Goal: Find specific fact: Find specific fact

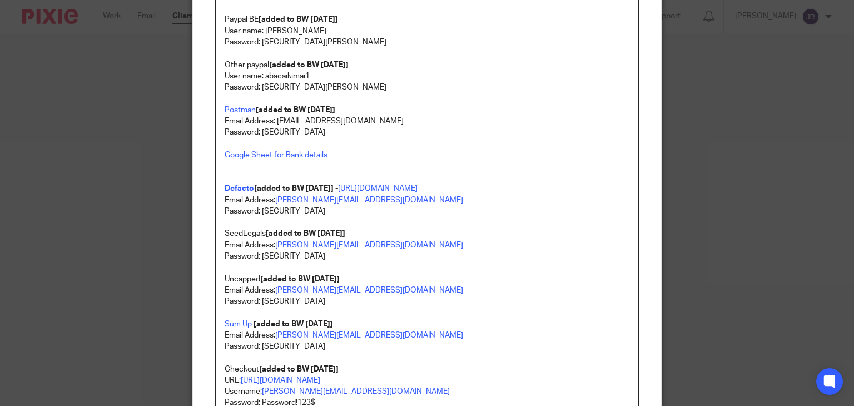
scroll to position [1279, 0]
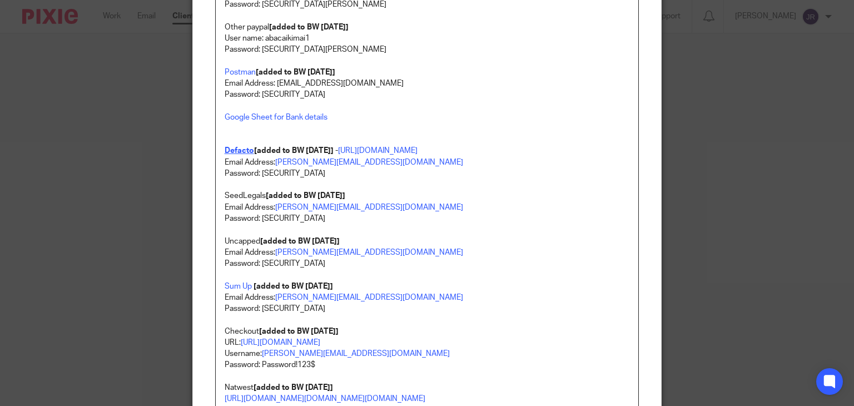
click at [240, 150] on strong "Defacto" at bounding box center [239, 151] width 29 height 8
click at [284, 185] on link "[URL][DOMAIN_NAME]" at bounding box center [324, 185] width 80 height 11
click at [538, 171] on p "Password: [SECURITY_DATA]" at bounding box center [427, 173] width 405 height 11
click at [418, 147] on link "[URL][DOMAIN_NAME]" at bounding box center [378, 151] width 80 height 8
click at [316, 187] on link "[URL][DOMAIN_NAME]" at bounding box center [300, 185] width 80 height 11
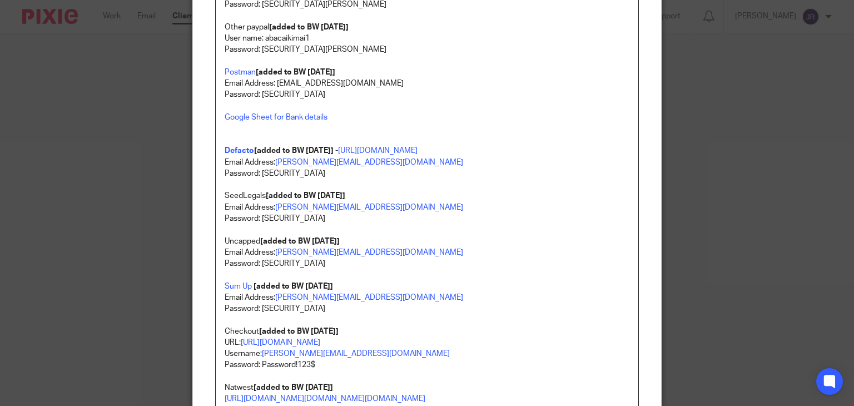
click at [524, 215] on p "Password: [SECURITY_DATA]" at bounding box center [427, 218] width 405 height 11
drag, startPoint x: 494, startPoint y: 150, endPoint x: 347, endPoint y: 149, distance: 146.8
click at [347, 149] on p "Google Sheet for Bank details Defacto [added to BW [DATE]] - [URL][DOMAIN_NAME]" at bounding box center [427, 134] width 405 height 45
click at [390, 173] on link "[URL][DOMAIN_NAME]" at bounding box center [425, 171] width 80 height 11
click at [412, 304] on p "Password: [SECURITY_DATA]" at bounding box center [427, 308] width 405 height 11
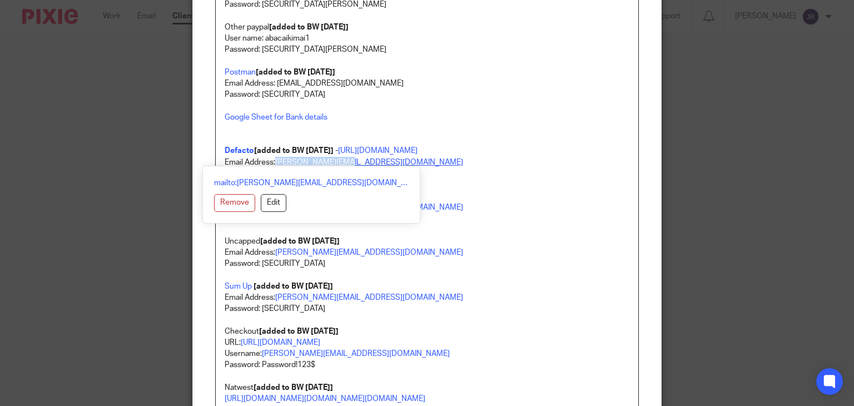
drag, startPoint x: 347, startPoint y: 161, endPoint x: 273, endPoint y: 159, distance: 74.5
click at [273, 159] on p "Email Address: [PERSON_NAME][EMAIL_ADDRESS][DOMAIN_NAME]" at bounding box center [427, 162] width 405 height 11
copy link "[PERSON_NAME][EMAIL_ADDRESS][DOMAIN_NAME]"
click at [449, 216] on p "Password: [SECURITY_DATA]" at bounding box center [427, 218] width 405 height 11
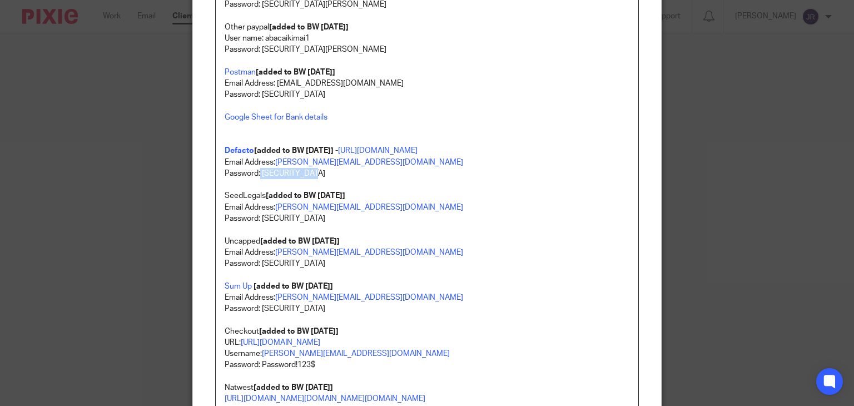
drag, startPoint x: 340, startPoint y: 174, endPoint x: 256, endPoint y: 175, distance: 84.5
click at [256, 175] on p "Password: [SECURITY_DATA]" at bounding box center [427, 173] width 405 height 11
copy p "Kimai2022!!??"
click at [333, 175] on p "Password: [SECURITY_DATA]" at bounding box center [427, 173] width 405 height 11
copy p "Kimai2022!!??"
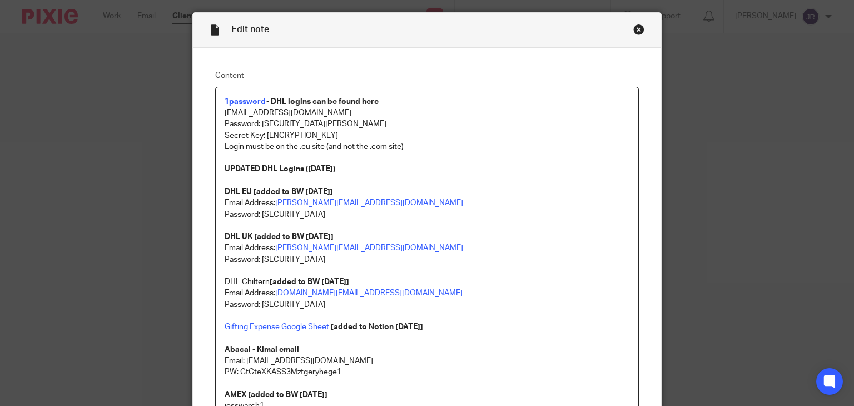
scroll to position [0, 0]
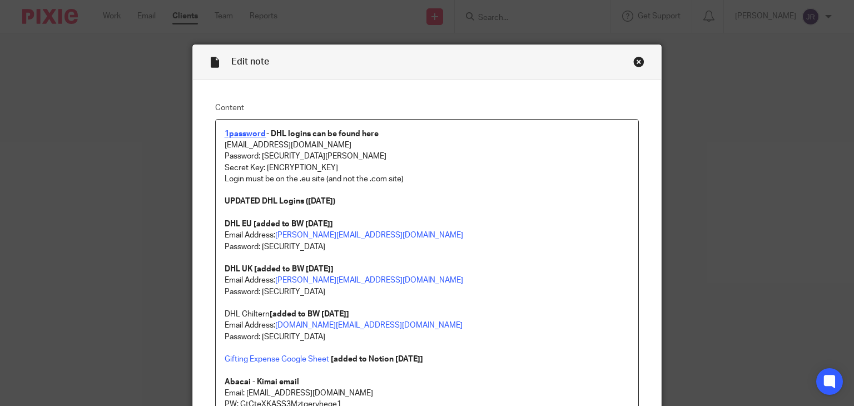
click at [249, 136] on strong "1password" at bounding box center [246, 134] width 42 height 8
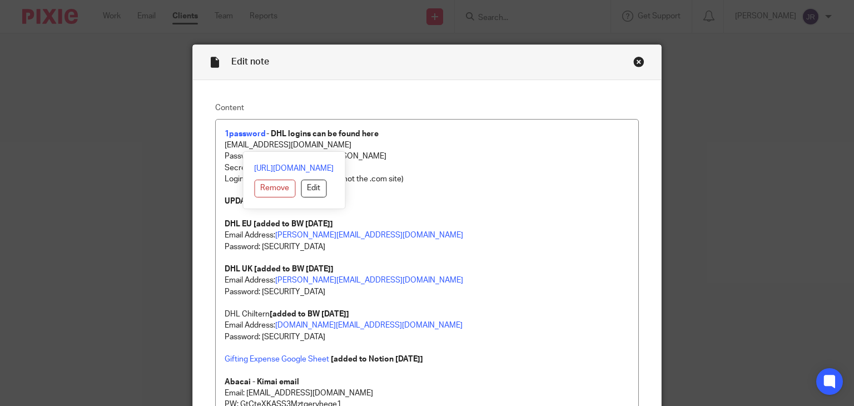
drag, startPoint x: 274, startPoint y: 166, endPoint x: 274, endPoint y: 157, distance: 8.4
click at [274, 166] on link "[URL][DOMAIN_NAME]" at bounding box center [294, 168] width 80 height 11
click at [494, 147] on p "[EMAIL_ADDRESS][DOMAIN_NAME]" at bounding box center [427, 145] width 405 height 11
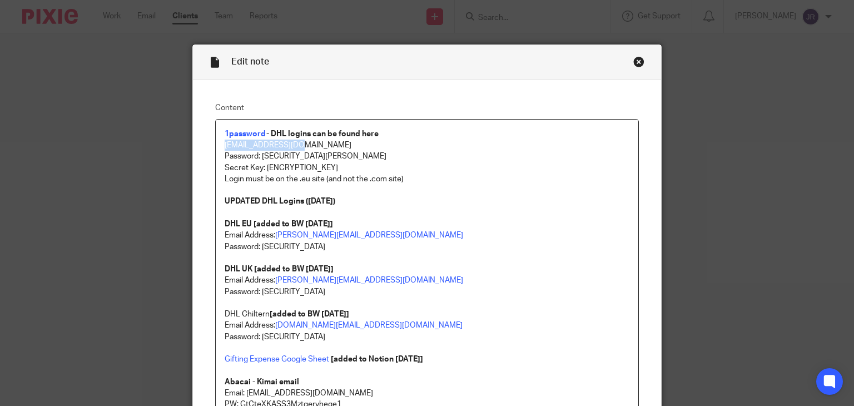
drag, startPoint x: 304, startPoint y: 146, endPoint x: 222, endPoint y: 148, distance: 81.8
click at [225, 148] on p "[EMAIL_ADDRESS][DOMAIN_NAME]" at bounding box center [427, 145] width 405 height 11
copy p "[EMAIL_ADDRESS][DOMAIN_NAME]"
drag, startPoint x: 329, startPoint y: 156, endPoint x: 257, endPoint y: 147, distance: 72.8
click at [258, 151] on p "Password: [SECURITY_DATA][PERSON_NAME]" at bounding box center [427, 156] width 405 height 11
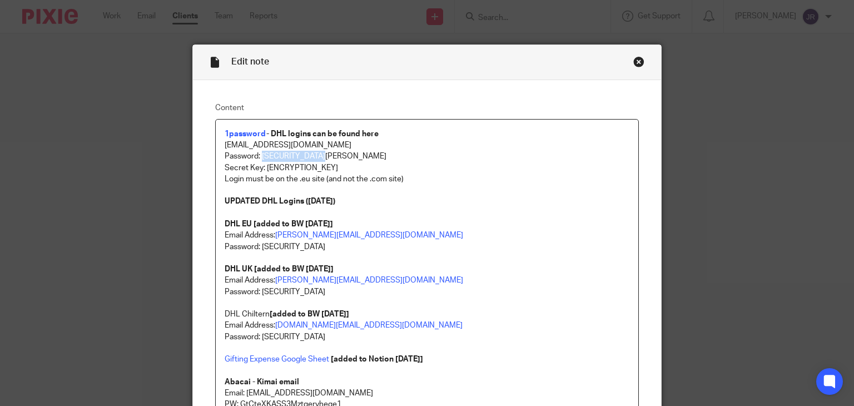
copy p "Ab@ca![PERSON_NAME]!AK22"
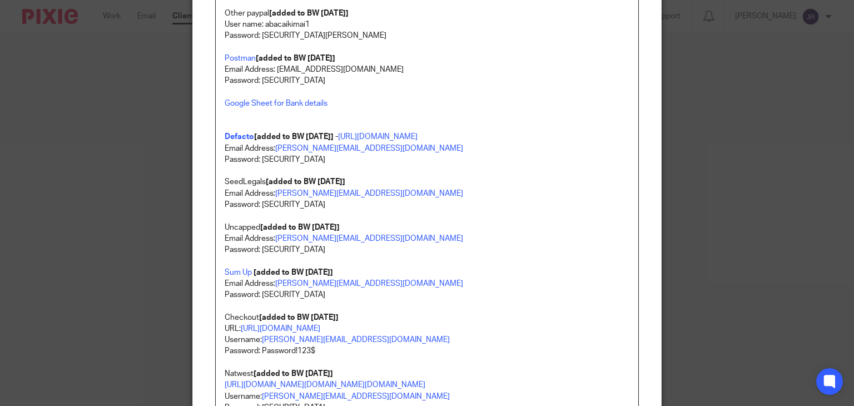
scroll to position [1266, 0]
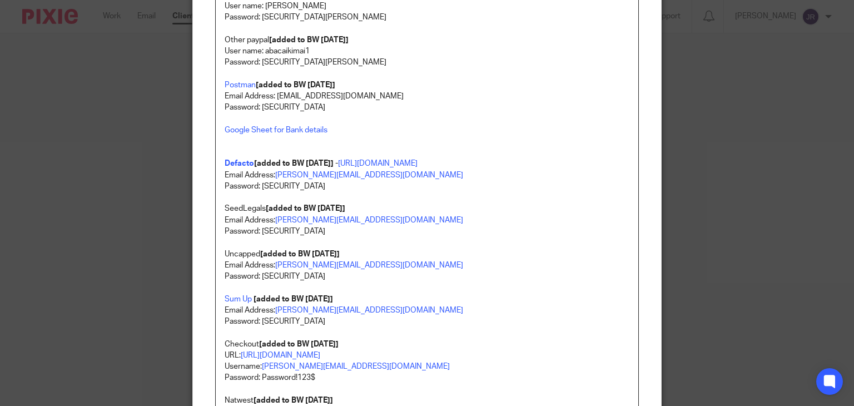
click at [304, 187] on p "Password: [SECURITY_DATA]" at bounding box center [427, 186] width 405 height 11
copy p "Kimai2022!!??"
